Goal: Task Accomplishment & Management: Complete application form

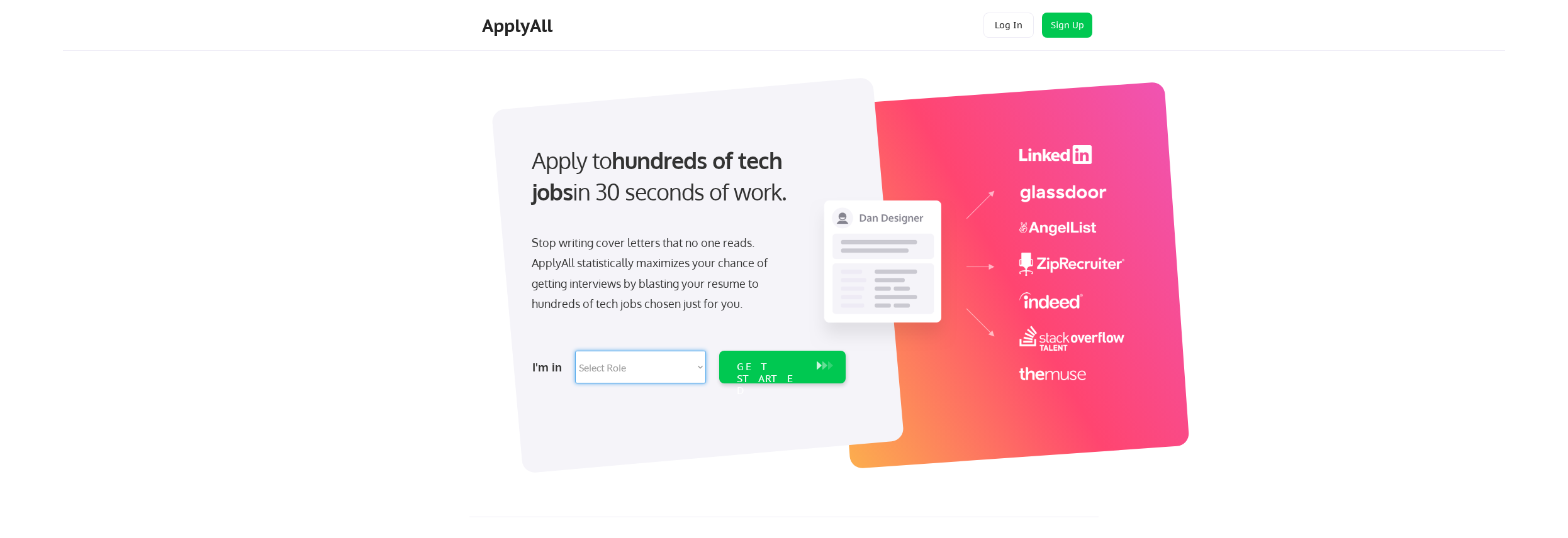
click at [650, 374] on select "Select Role Software Engineering Product Management Customer Success Sales UI/U…" at bounding box center [641, 367] width 131 height 32
select select ""it_security""
click at [575, 351] on select "Select Role Software Engineering Product Management Customer Success Sales UI/U…" at bounding box center [641, 367] width 131 height 32
select select ""it_security""
click at [791, 369] on div "GET STARTED" at bounding box center [770, 379] width 67 height 37
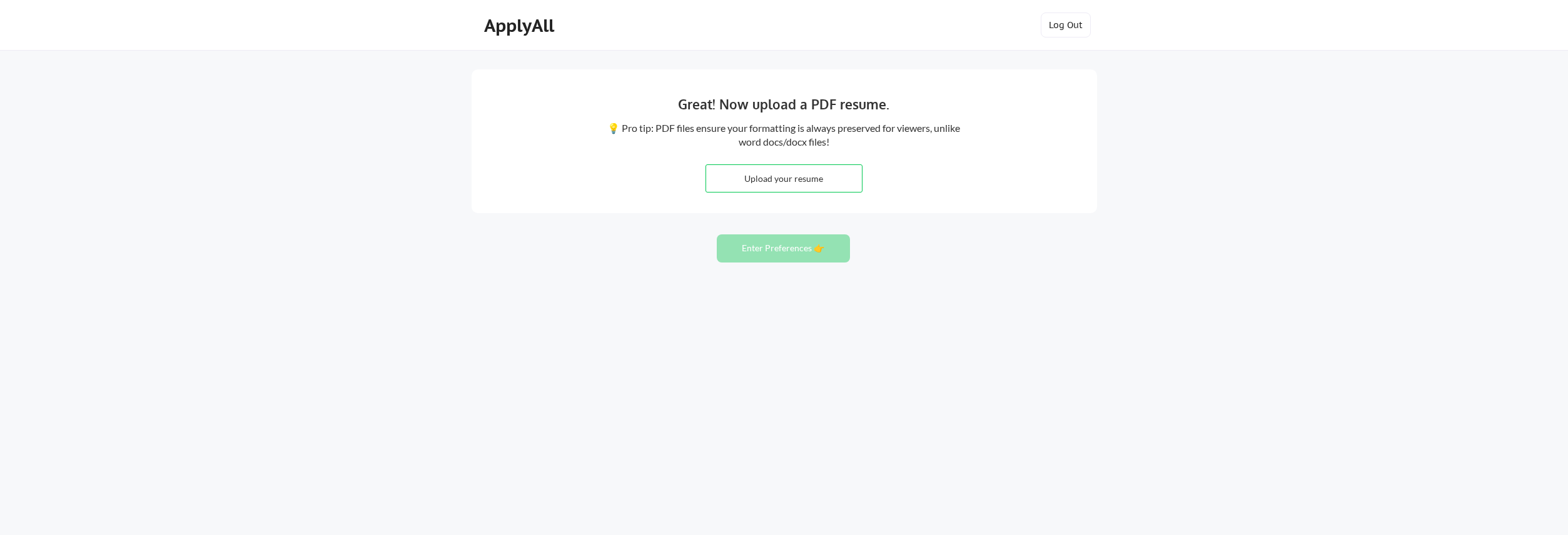
click at [807, 184] on input "file" at bounding box center [784, 178] width 155 height 27
type input "C:\fakepath\Bates_LaCretia2025.pdf"
click at [786, 250] on button "Enter Preferences 👉" at bounding box center [783, 248] width 133 height 28
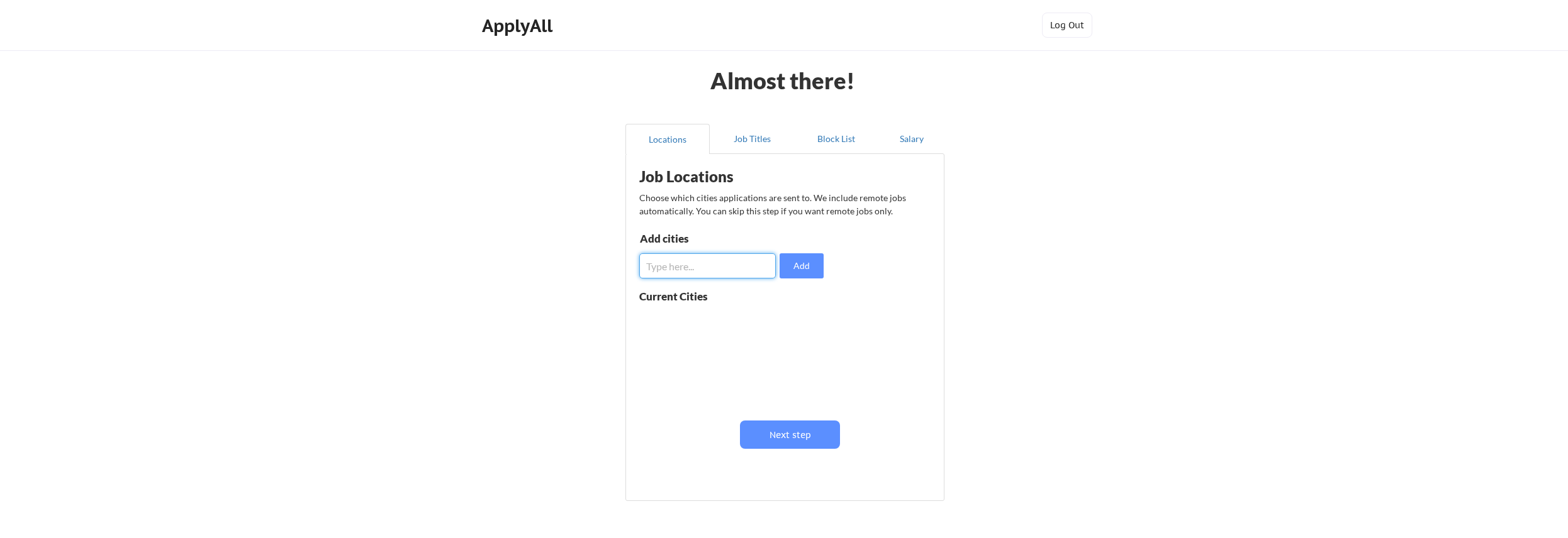
click at [732, 264] on input "input" at bounding box center [707, 266] width 136 height 25
type input "d"
click at [760, 138] on button "Job Titles" at bounding box center [752, 139] width 84 height 31
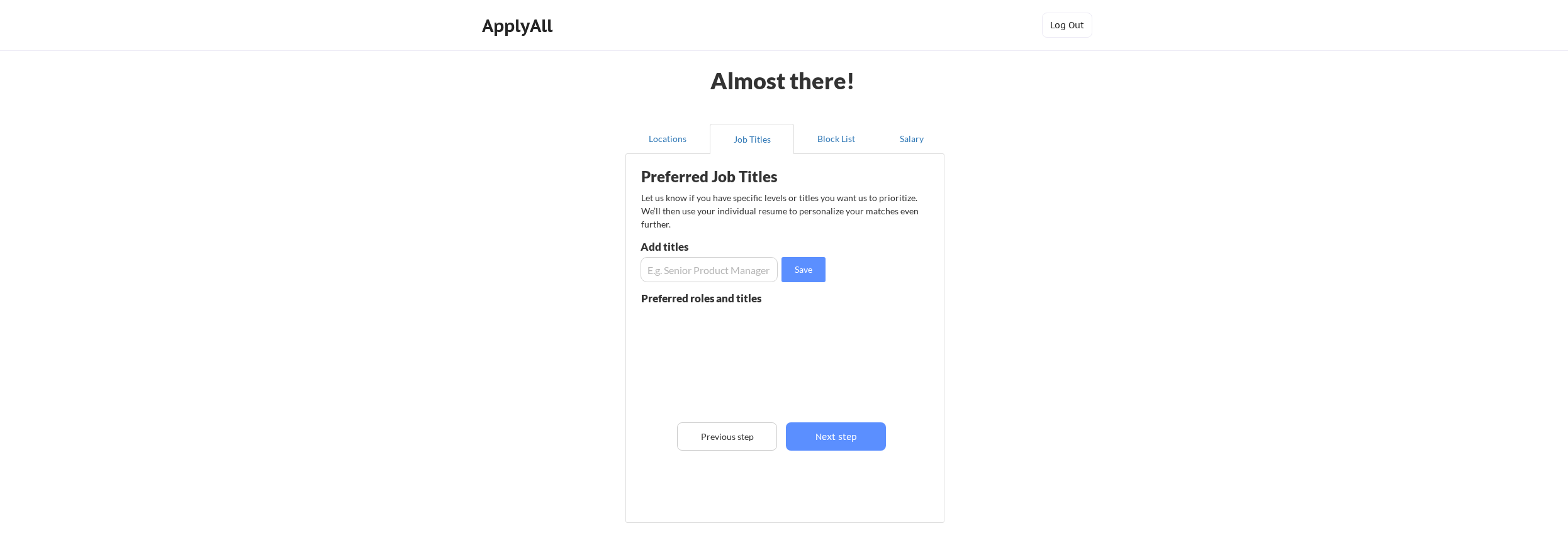
click at [732, 274] on input "input" at bounding box center [709, 269] width 137 height 25
type input "Citrix Engineer/Senior Systems Engineer"
click at [815, 272] on button "Save" at bounding box center [803, 269] width 44 height 25
click at [881, 450] on button "Next step" at bounding box center [836, 437] width 100 height 28
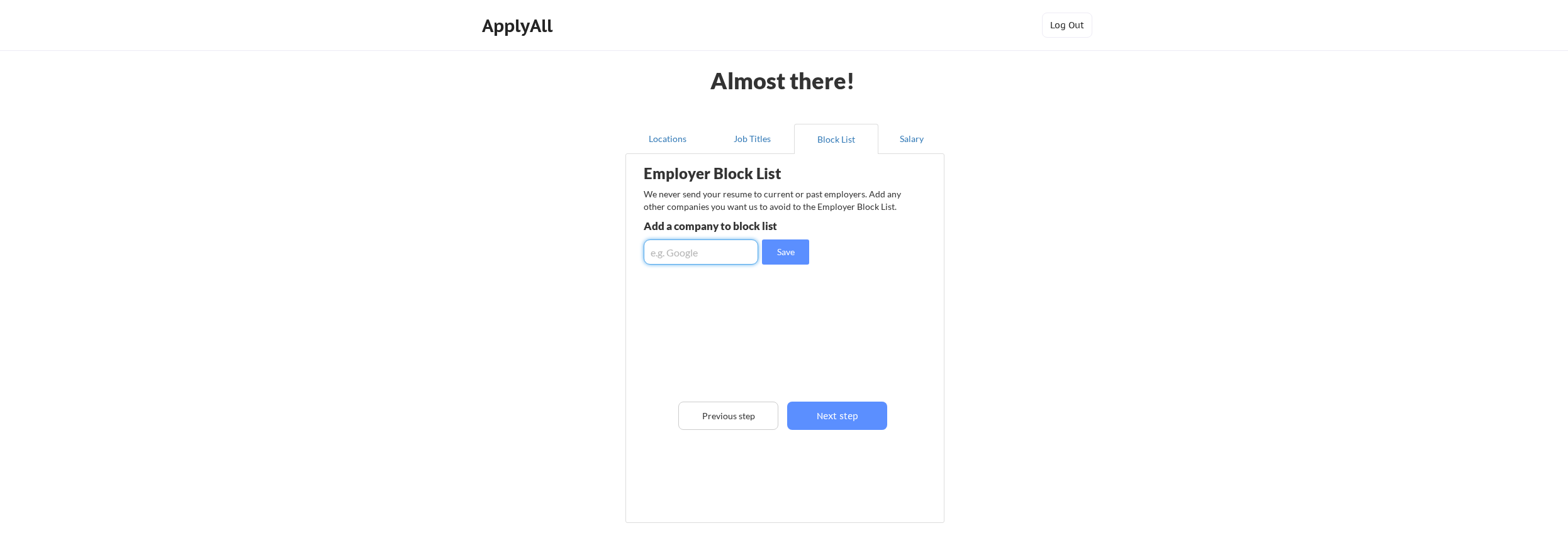
click at [703, 252] on input "input" at bounding box center [701, 252] width 114 height 25
type input "c"
type input "Choice Solutions"
click at [792, 263] on button "Save" at bounding box center [786, 252] width 47 height 25
click at [869, 413] on button "Next step" at bounding box center [837, 416] width 100 height 28
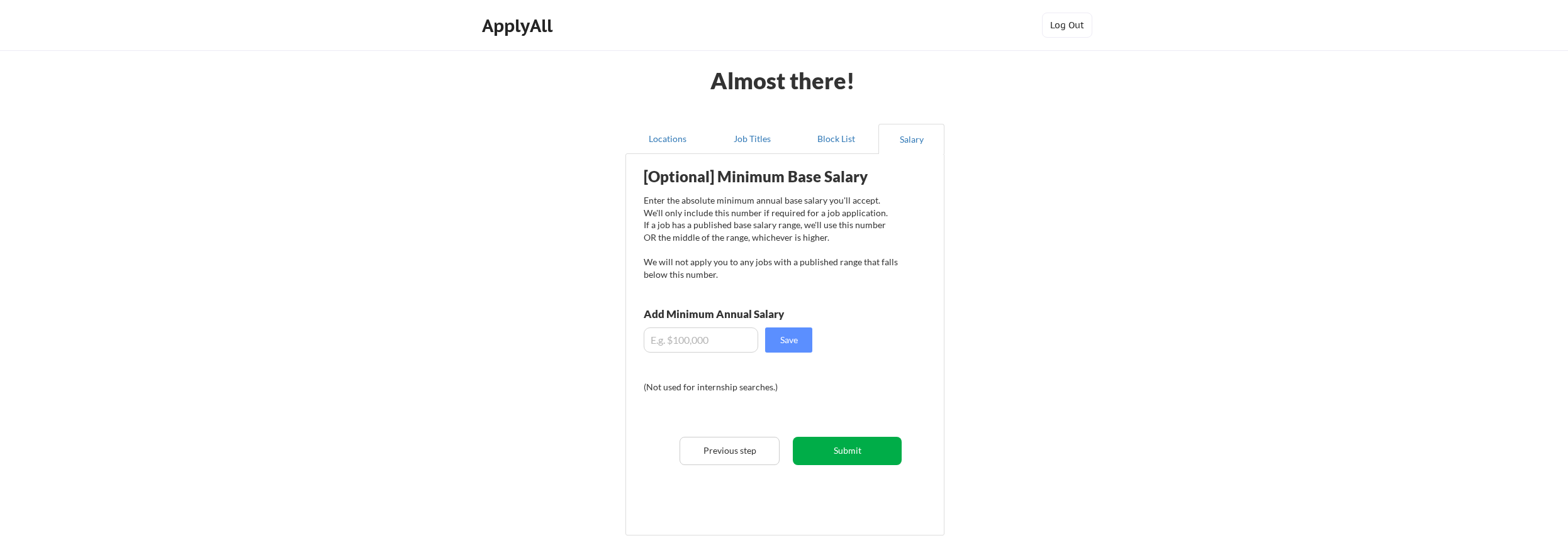
click at [875, 450] on button "Submit" at bounding box center [847, 451] width 109 height 28
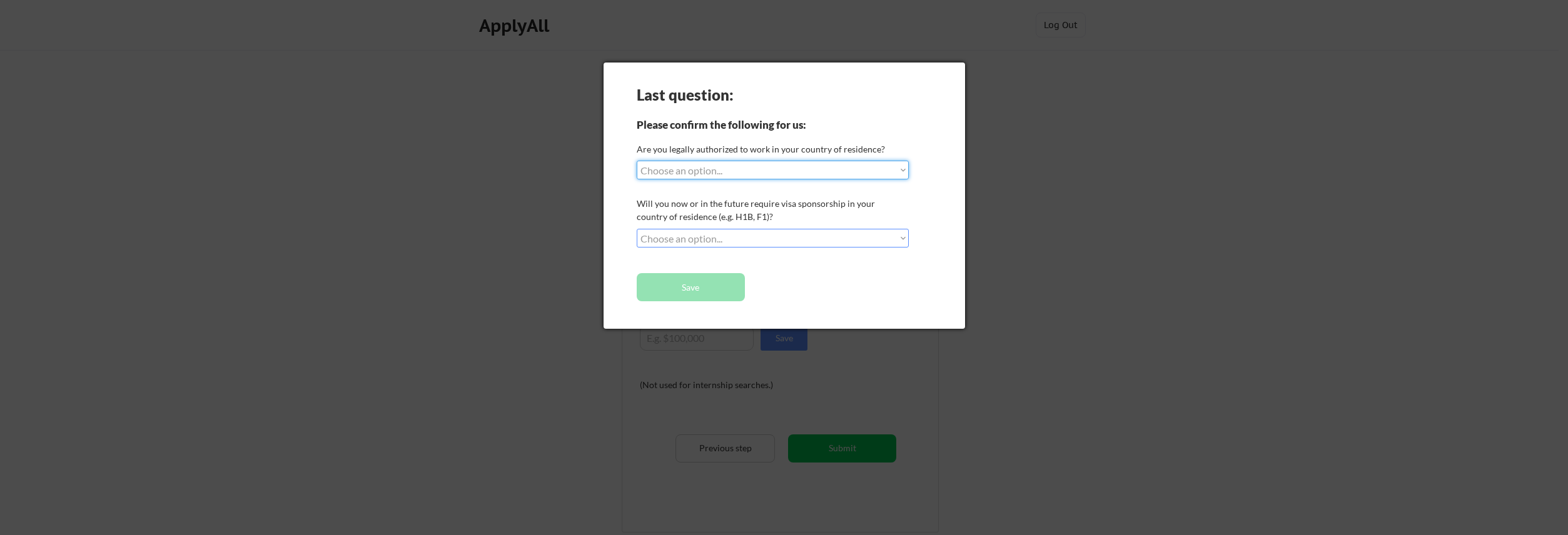
click at [714, 168] on select "Choose an option... Yes, I am a US Citizen Yes, I am a Canadian Citizen Yes, I …" at bounding box center [772, 170] width 272 height 19
select select ""yes__i_am_a_us_citizen""
click at [637, 161] on select "Choose an option... Yes, I am a US Citizen Yes, I am a Canadian Citizen Yes, I …" at bounding box center [772, 170] width 272 height 19
click at [683, 240] on select "Choose an option... No, I will not need sponsorship Yes, I will need sponsorship" at bounding box center [772, 238] width 272 height 19
select select ""no__i_will_not_need_sponsorship""
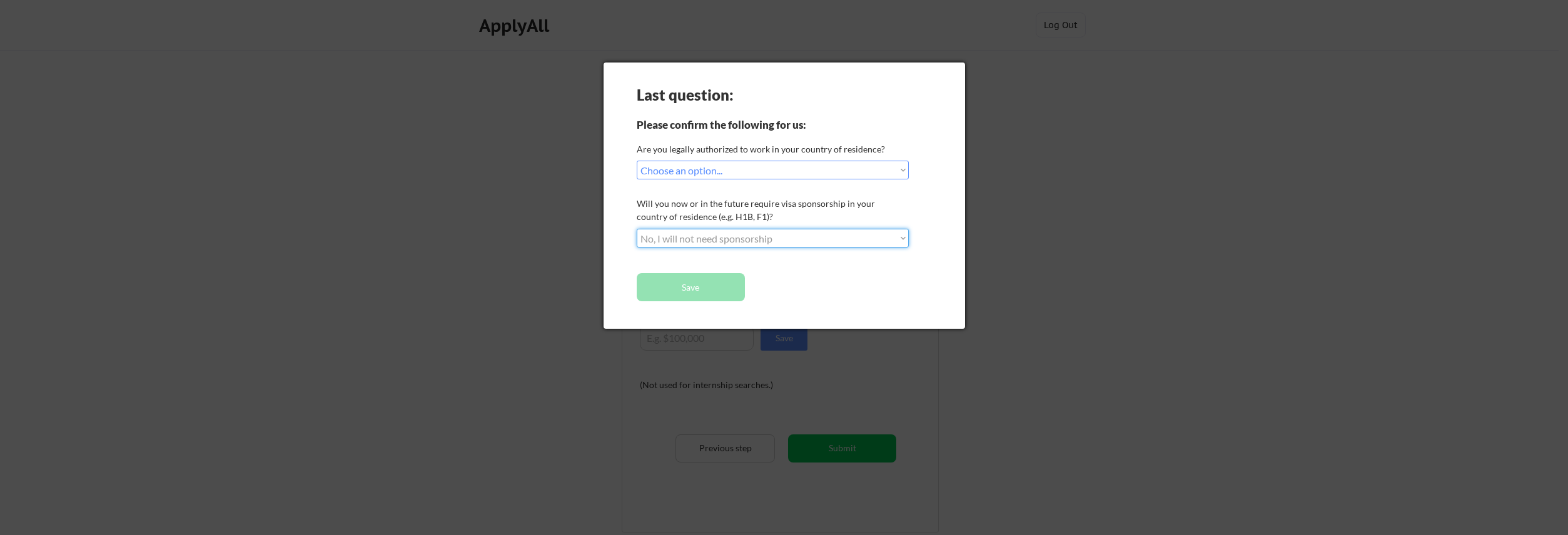
click at [637, 228] on select "Choose an option... No, I will not need sponsorship Yes, I will need sponsorship" at bounding box center [772, 238] width 272 height 19
click at [707, 292] on button "Save" at bounding box center [691, 287] width 109 height 28
